Goal: Transaction & Acquisition: Register for event/course

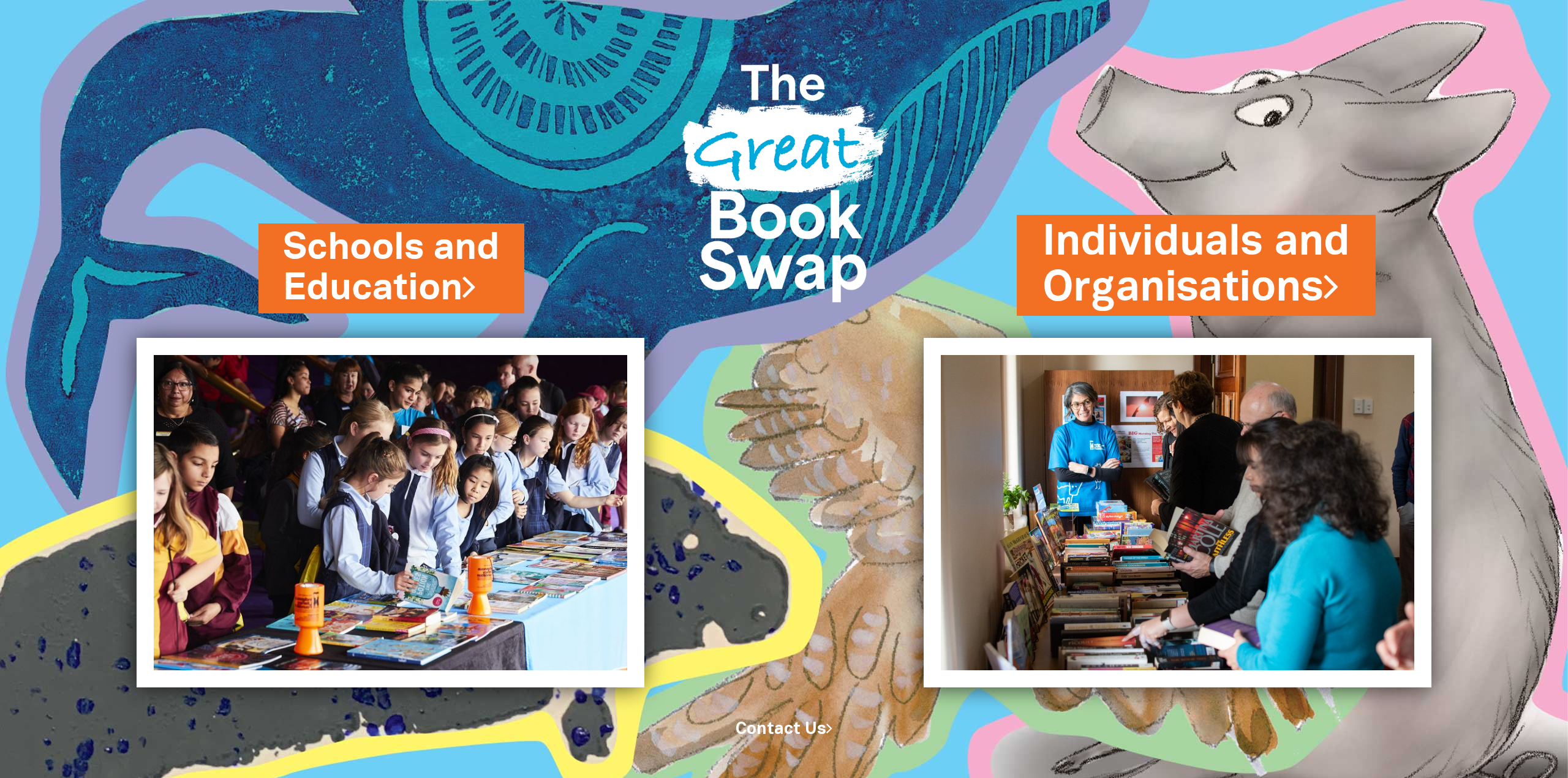
click at [1187, 272] on link "Individuals and Organisations" at bounding box center [1196, 265] width 308 height 104
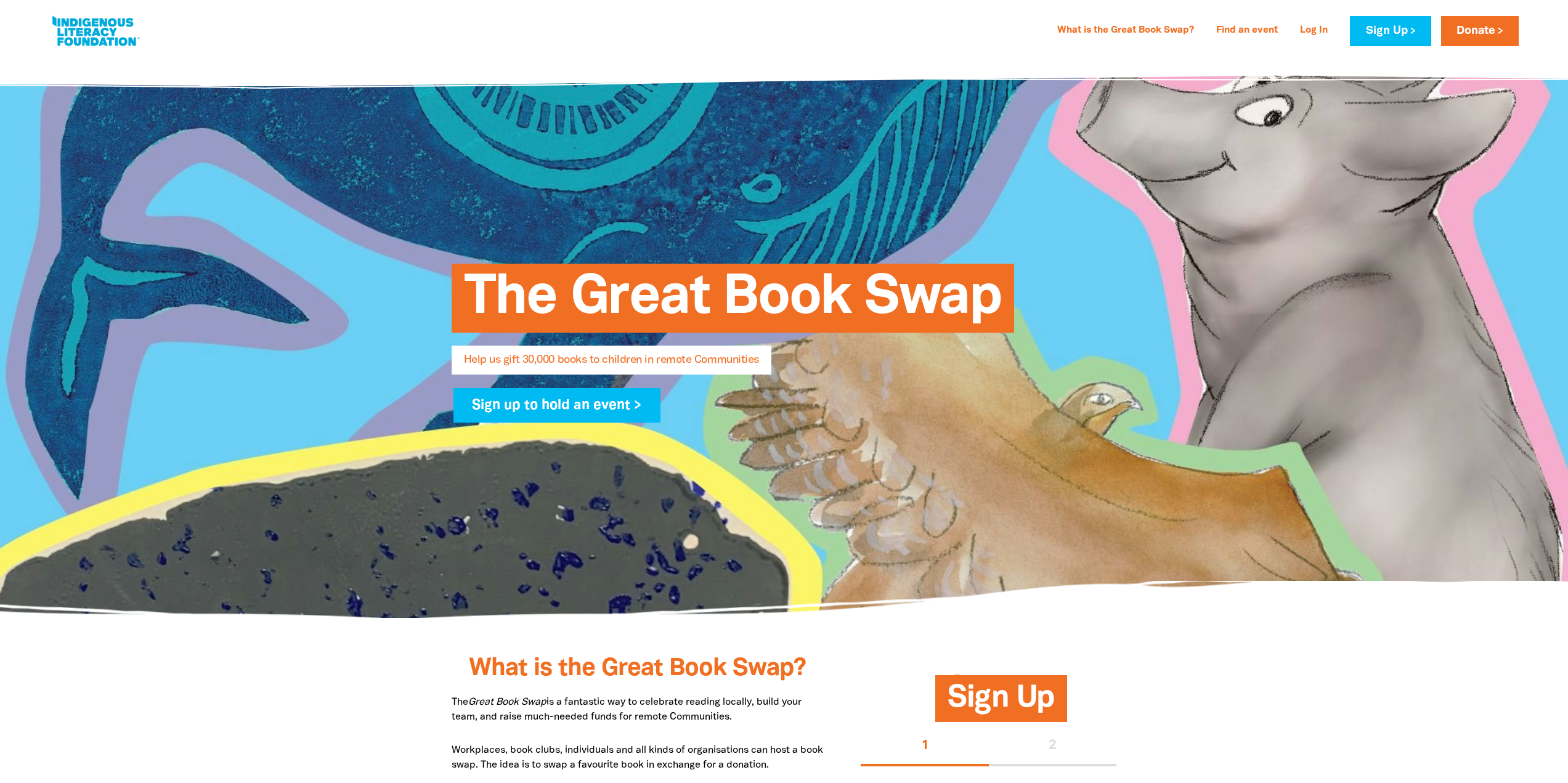
select select "AU"
click at [99, 28] on link at bounding box center [96, 30] width 92 height 37
click at [80, 34] on link at bounding box center [96, 30] width 92 height 37
click at [127, 22] on link at bounding box center [96, 30] width 92 height 37
click at [96, 21] on link at bounding box center [96, 30] width 92 height 37
